Goal: Task Accomplishment & Management: Use online tool/utility

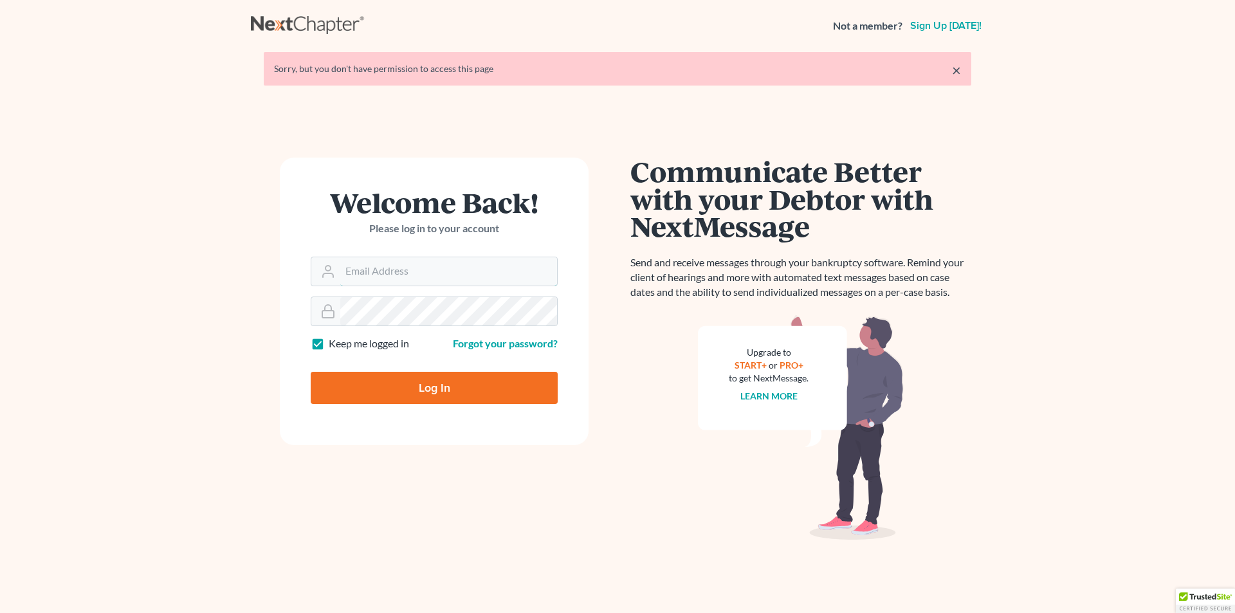
type input "[PERSON_NAME][EMAIL_ADDRESS][DOMAIN_NAME]"
click at [422, 393] on input "Log In" at bounding box center [434, 388] width 247 height 32
type input "Thinking..."
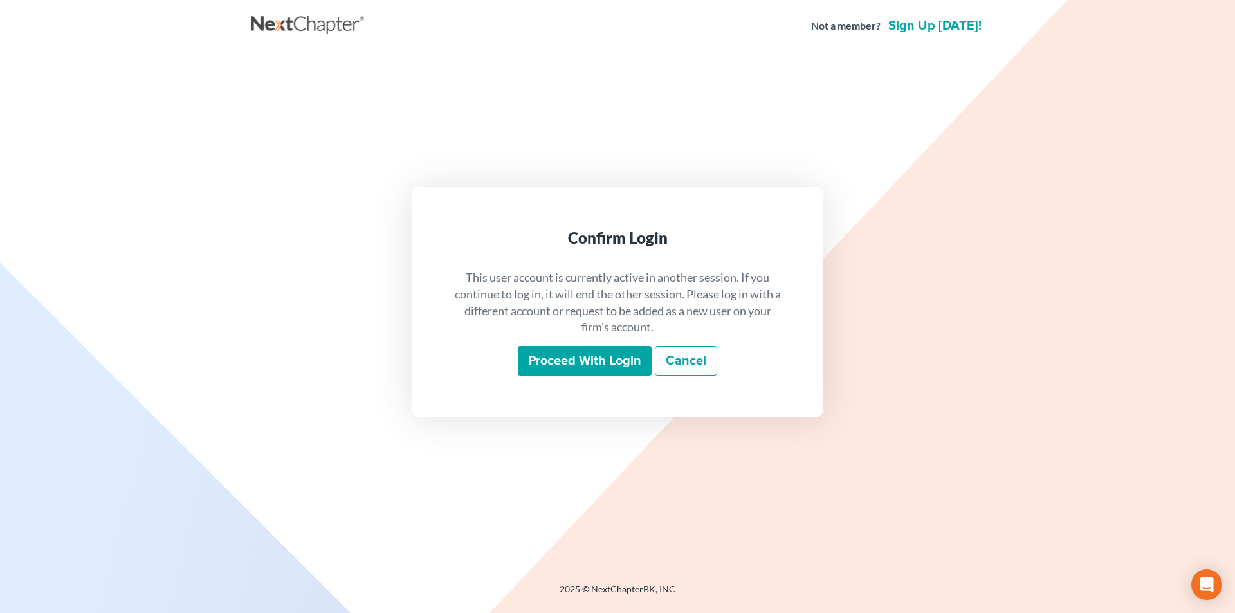
click at [566, 360] on input "Proceed with login" at bounding box center [585, 361] width 134 height 30
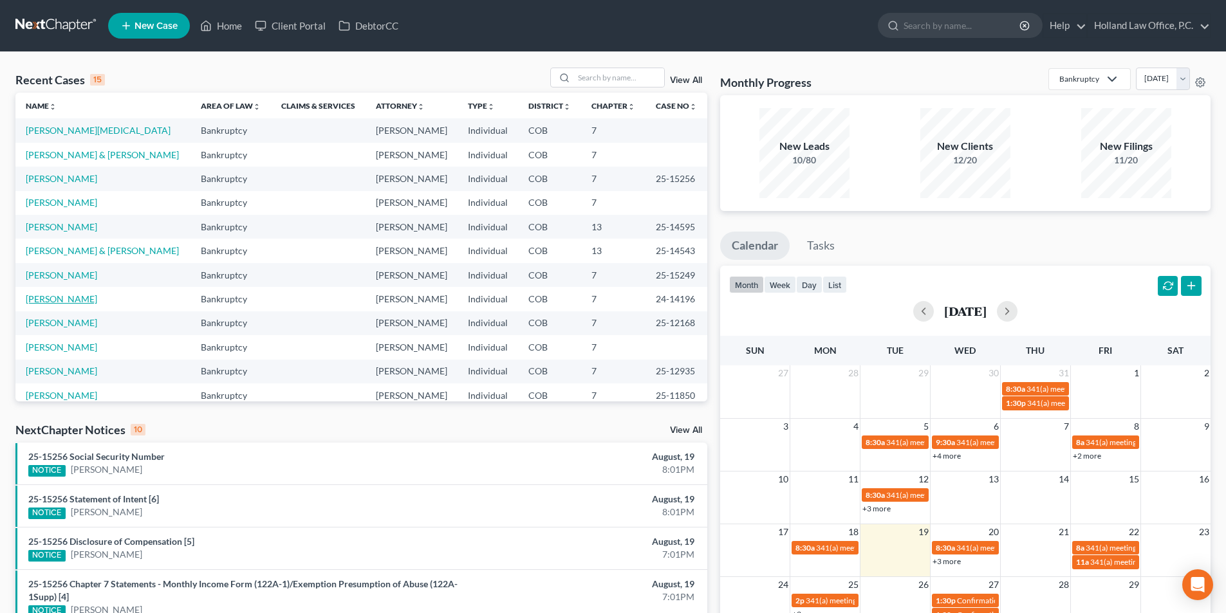
click at [60, 304] on link "Hashaw, Alexander" at bounding box center [61, 298] width 71 height 11
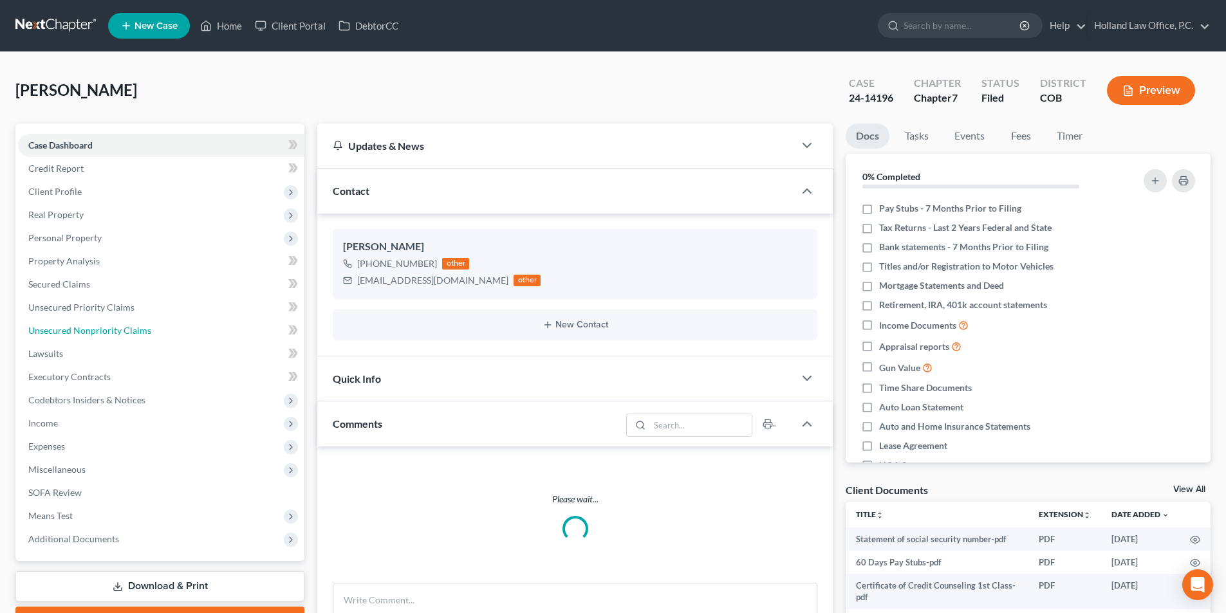
drag, startPoint x: 119, startPoint y: 330, endPoint x: 370, endPoint y: 344, distance: 251.3
click at [119, 330] on span "Unsecured Nonpriority Claims" at bounding box center [89, 330] width 123 height 11
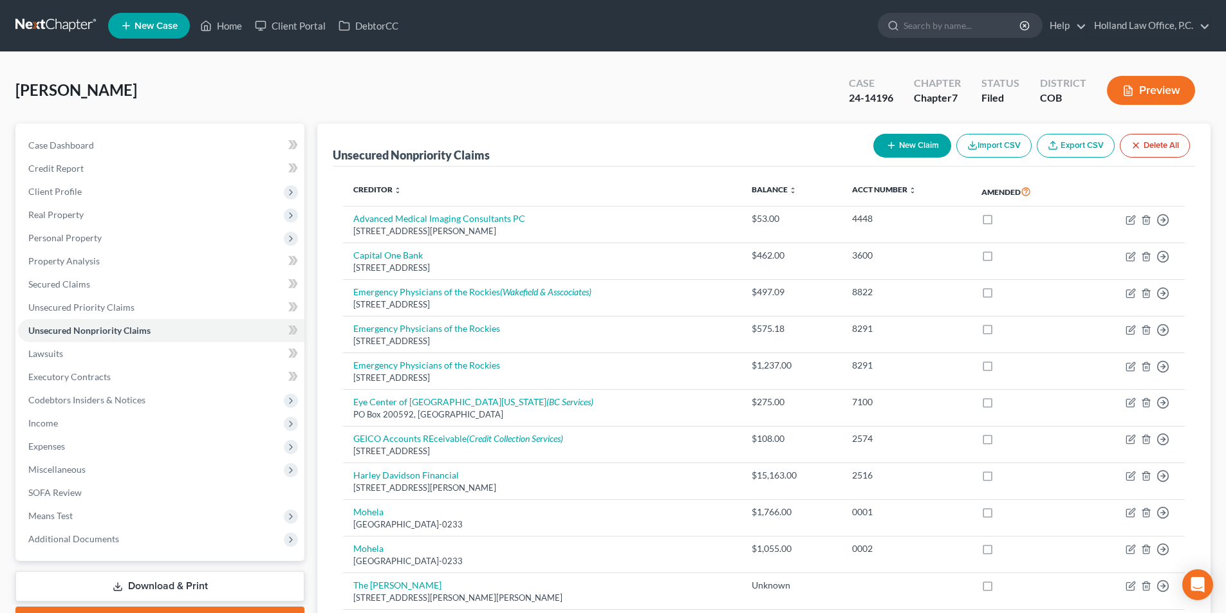
scroll to position [356, 0]
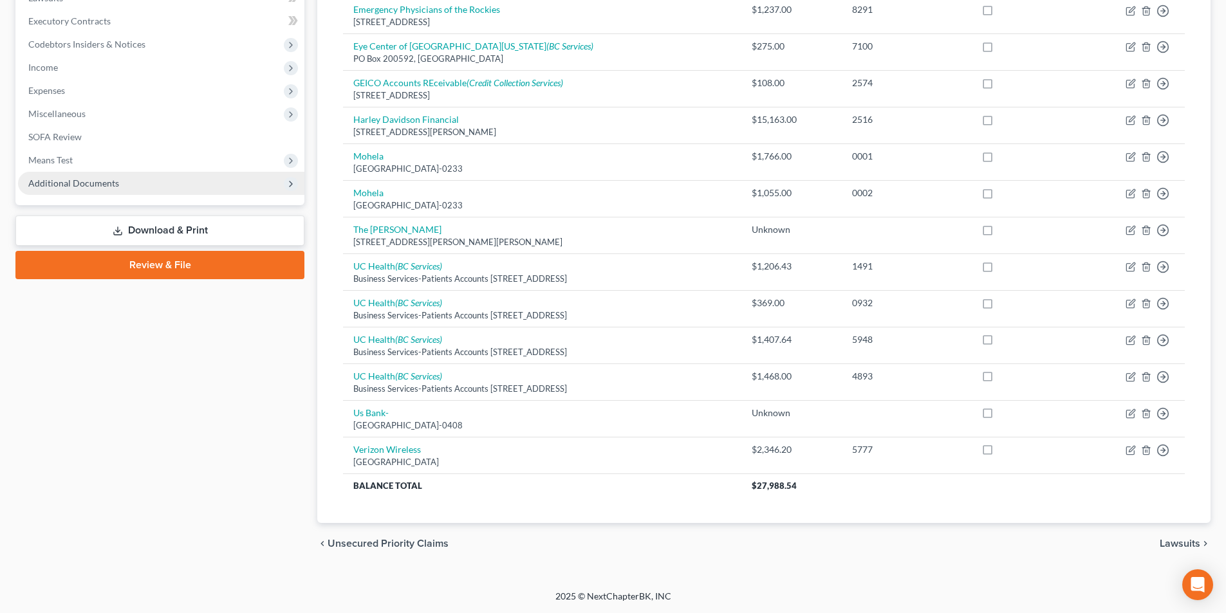
click at [41, 188] on span "Additional Documents" at bounding box center [73, 183] width 91 height 11
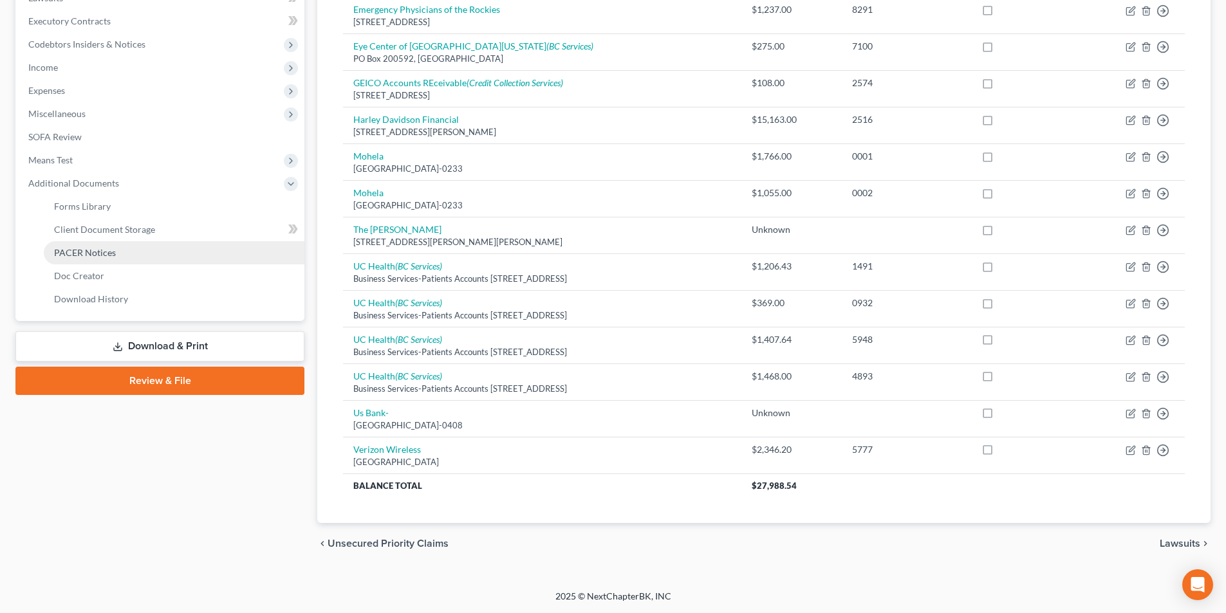
click at [89, 248] on span "PACER Notices" at bounding box center [85, 252] width 62 height 11
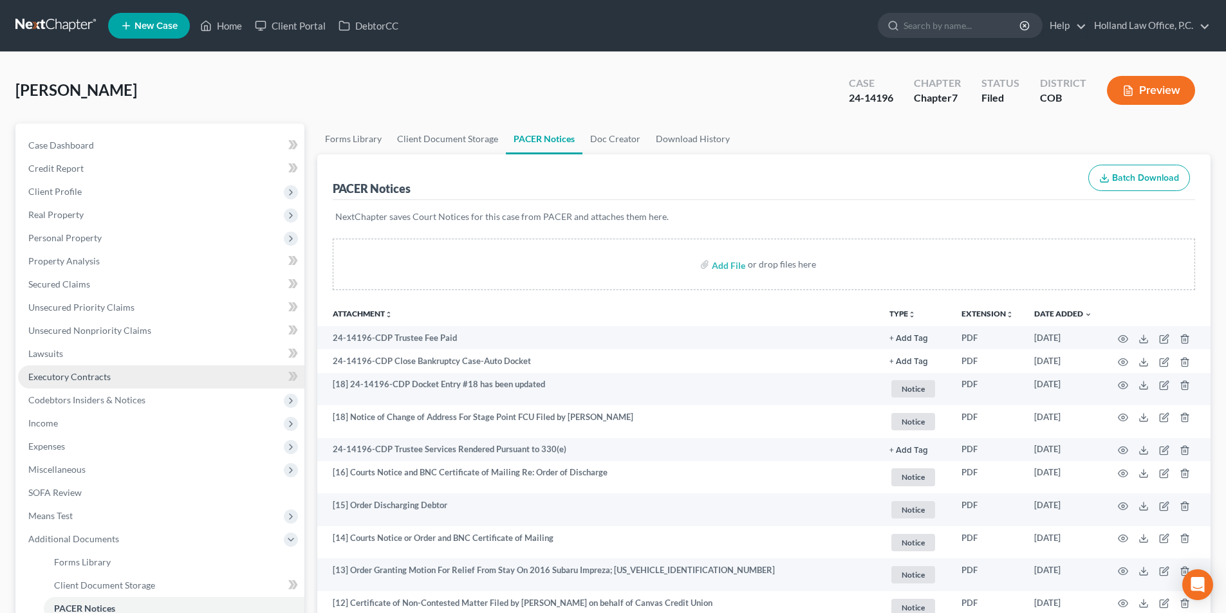
click at [79, 381] on span "Executory Contracts" at bounding box center [69, 376] width 82 height 11
